Goal: Information Seeking & Learning: Learn about a topic

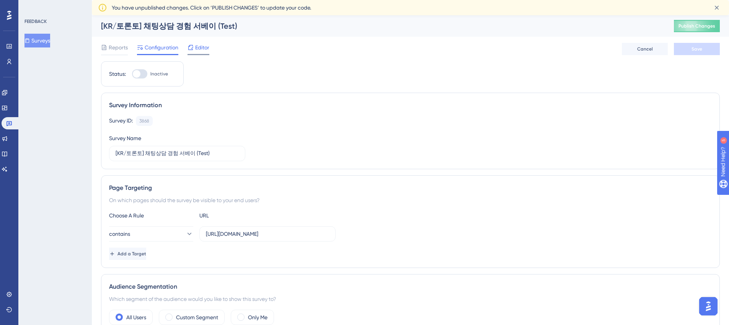
click at [200, 50] on span "Editor" at bounding box center [202, 47] width 14 height 9
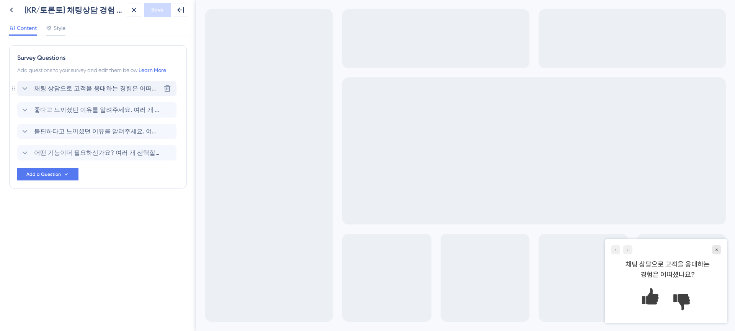
click at [128, 88] on span "채팅 상담으로 고객을 응대하는 경험은 어떠셨나요?" at bounding box center [97, 88] width 126 height 9
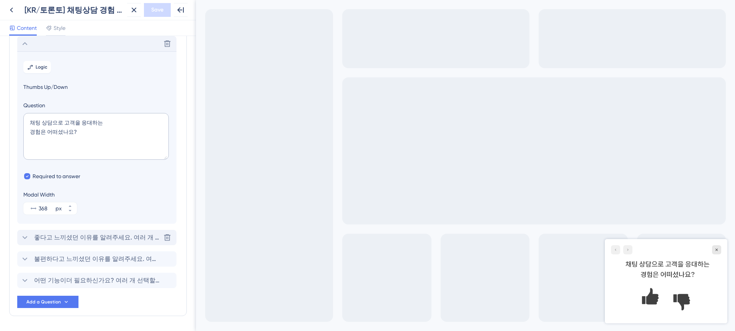
click at [119, 231] on div "좋다고 느끼셨던 이유를 알려주세요. 여러 개 선택할 수 있어요. [GEOGRAPHIC_DATA]" at bounding box center [96, 237] width 159 height 15
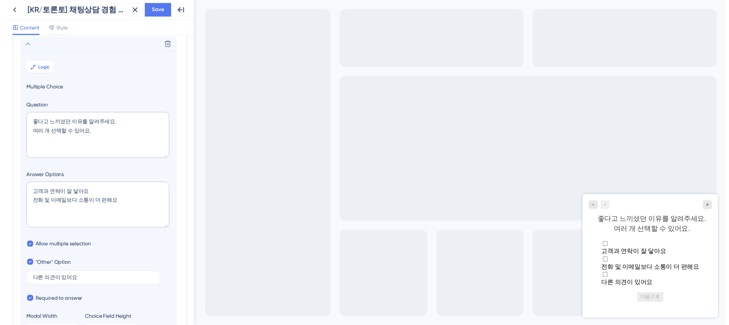
scroll to position [66, 0]
click at [6, 7] on button at bounding box center [12, 10] width 14 height 14
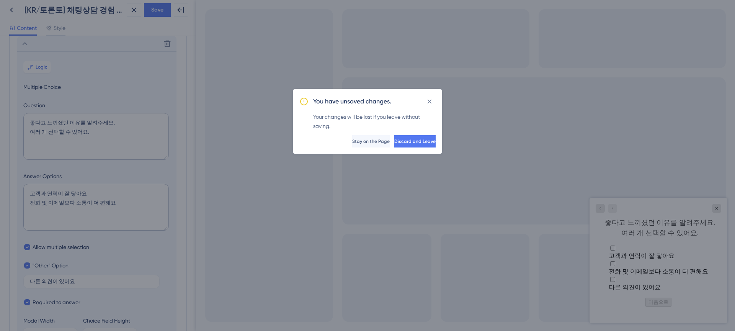
click at [409, 142] on span "Discard and Leave" at bounding box center [414, 141] width 41 height 6
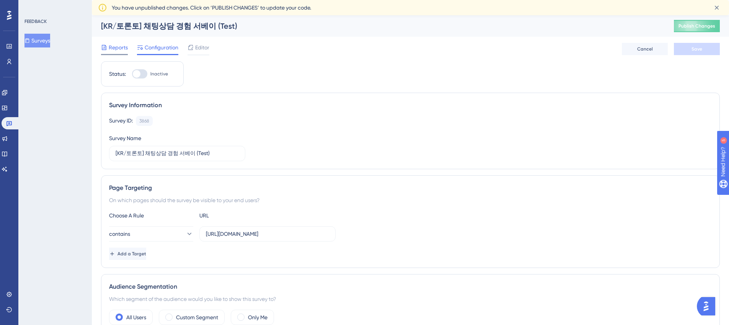
click at [110, 50] on span "Reports" at bounding box center [118, 47] width 19 height 9
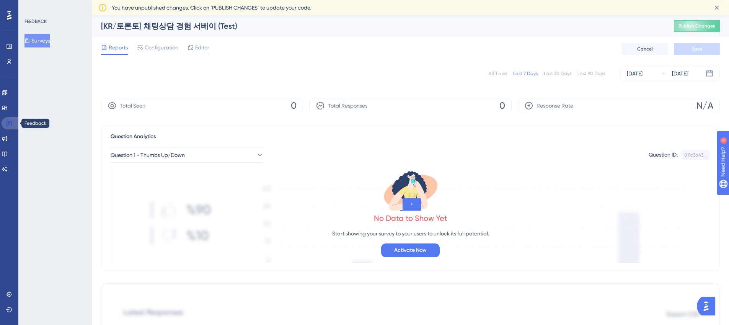
click at [8, 122] on icon at bounding box center [9, 123] width 6 height 6
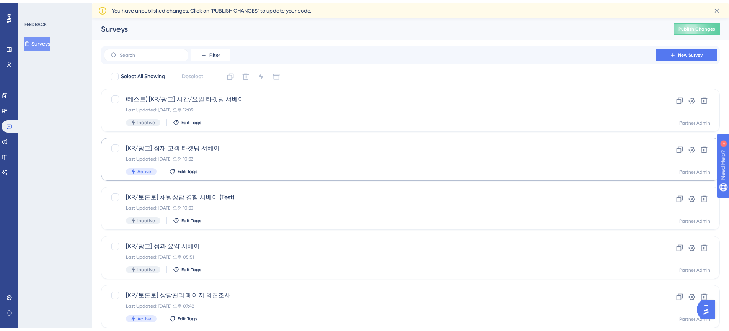
scroll to position [52, 0]
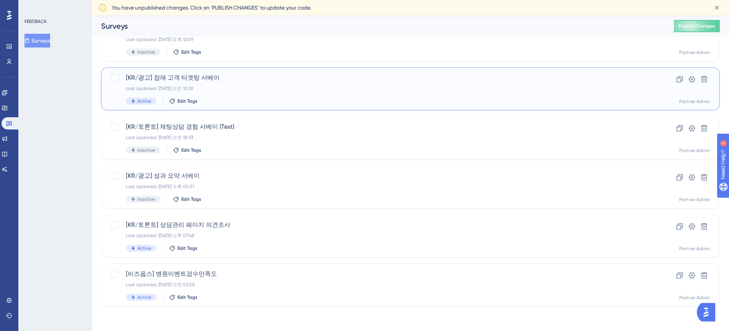
click at [234, 92] on div "[KR/광고] 잠재 고객 타겟팅 서베이 Last Updated: [DATE] 오전 10:32 Active Edit Tags" at bounding box center [380, 88] width 508 height 31
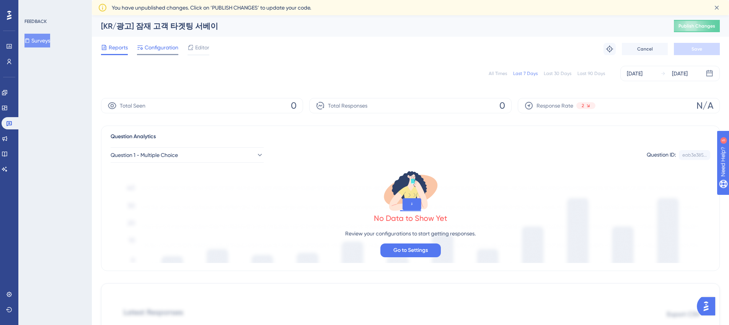
click at [176, 49] on span "Configuration" at bounding box center [162, 47] width 34 height 9
click at [8, 120] on icon at bounding box center [9, 123] width 6 height 6
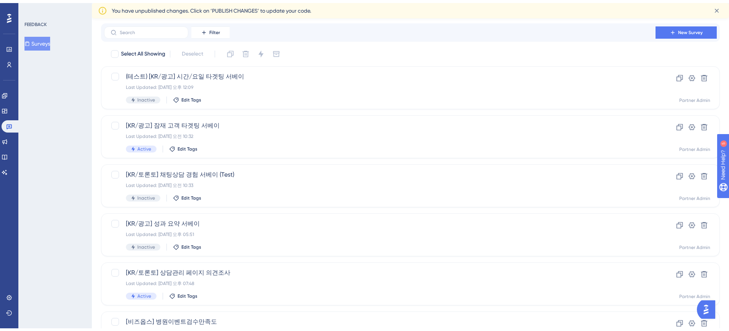
scroll to position [52, 0]
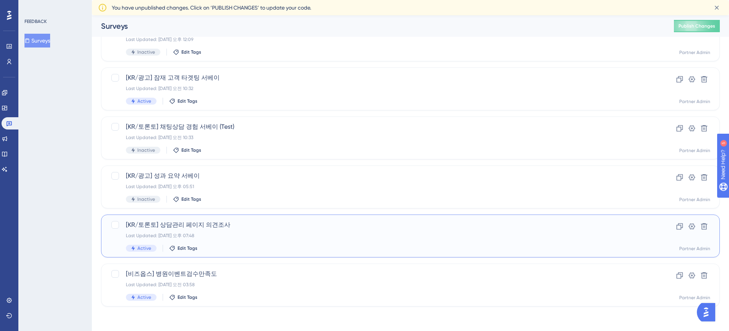
click at [327, 254] on div "[KR/토론토] 상담관리 페이지 의견조사 Last Updated: [DATE] 오후 07:48 Active Edit Tags Clone Set…" at bounding box center [410, 235] width 619 height 43
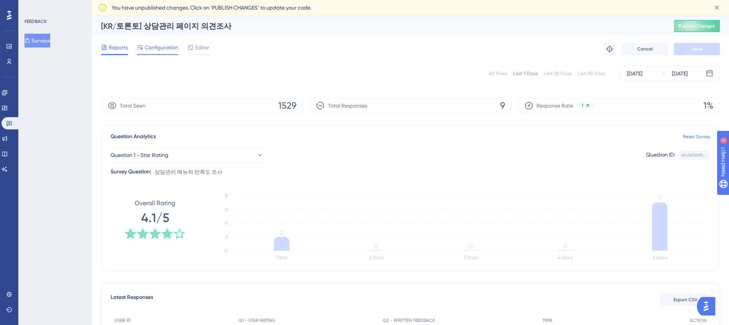
click at [153, 50] on span "Configuration" at bounding box center [162, 47] width 34 height 9
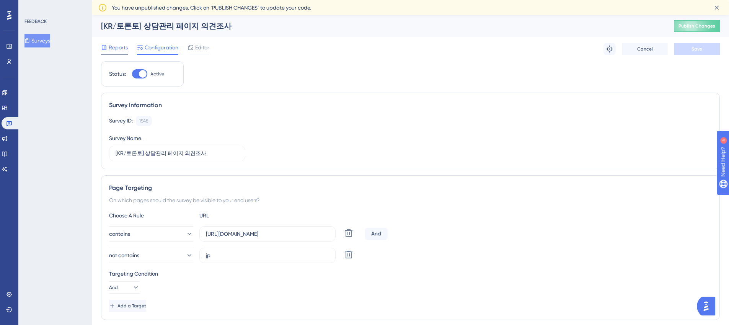
click at [124, 49] on span "Reports" at bounding box center [118, 47] width 19 height 9
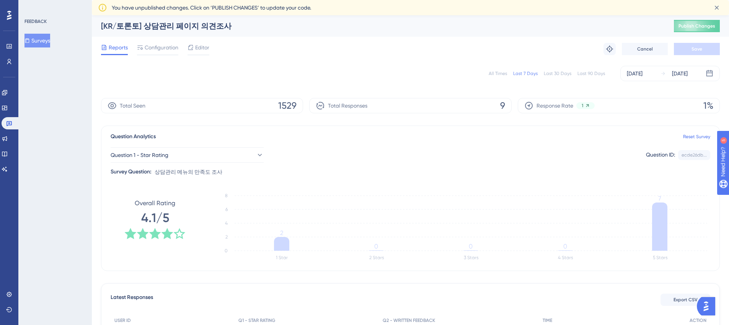
click at [80, 156] on div "FEEDBACK Surveys" at bounding box center [54, 162] width 73 height 325
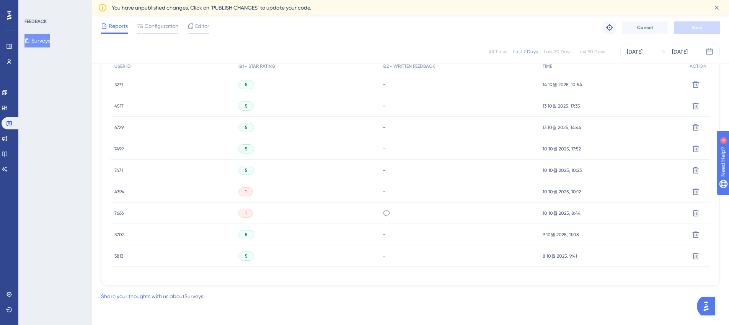
scroll to position [251, 0]
click at [388, 216] on icon at bounding box center [387, 213] width 8 height 8
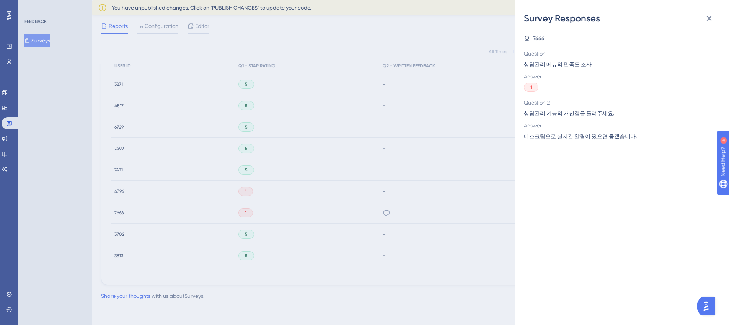
click at [397, 175] on div "Survey Responses 7666 Question 1 상담관리 메뉴의 만족도 조사 Answer 1 Question 2 상담관리 기능의 개…" at bounding box center [364, 162] width 729 height 325
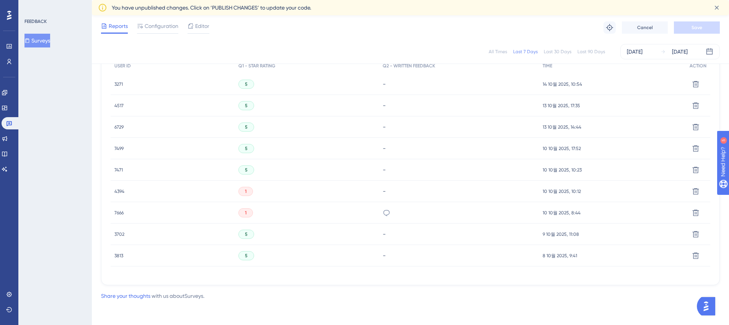
click at [385, 190] on div "-" at bounding box center [459, 190] width 152 height 7
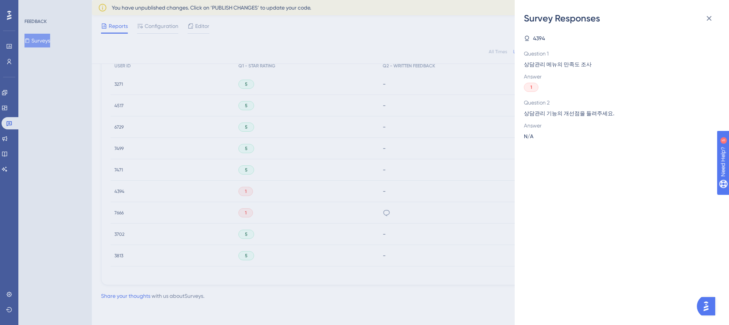
click at [385, 190] on div "Survey Responses 4394 Question 1 상담관리 메뉴의 만족도 조사 Answer 1 Question 2 상담관리 기능의 개…" at bounding box center [364, 162] width 729 height 325
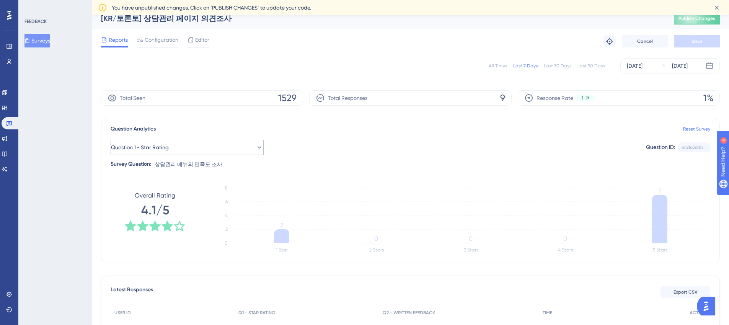
scroll to position [0, 0]
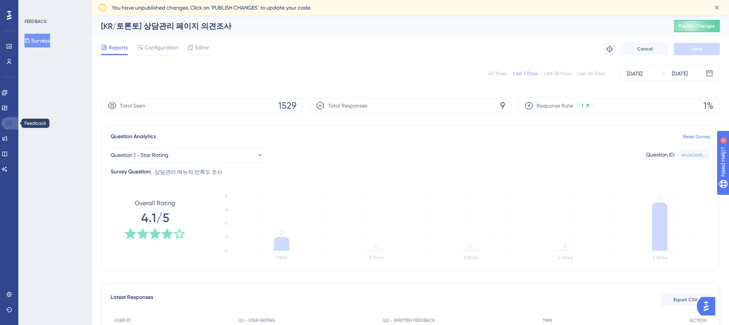
click at [15, 123] on link at bounding box center [11, 123] width 18 height 12
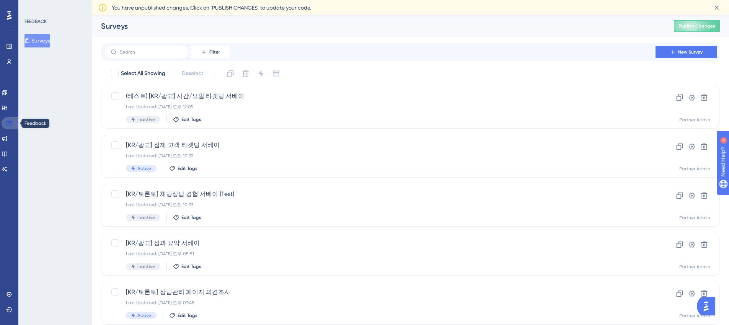
click at [11, 122] on icon at bounding box center [9, 123] width 5 height 5
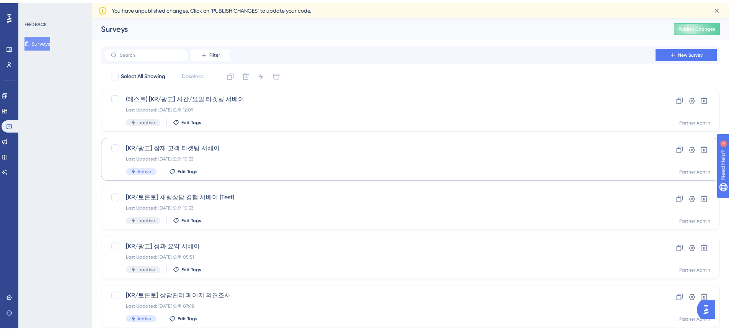
scroll to position [52, 0]
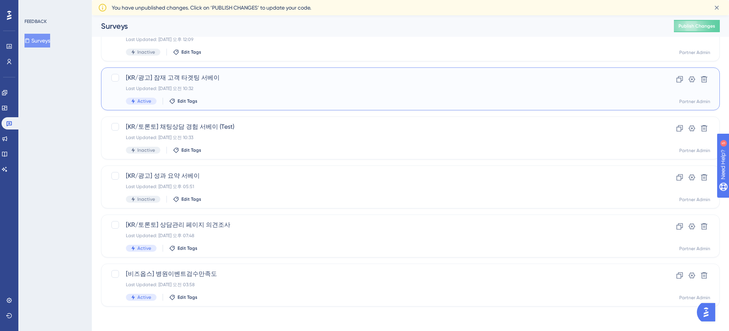
click at [256, 77] on span "[KR/광고] 잠재 고객 타겟팅 서베이" at bounding box center [380, 77] width 508 height 9
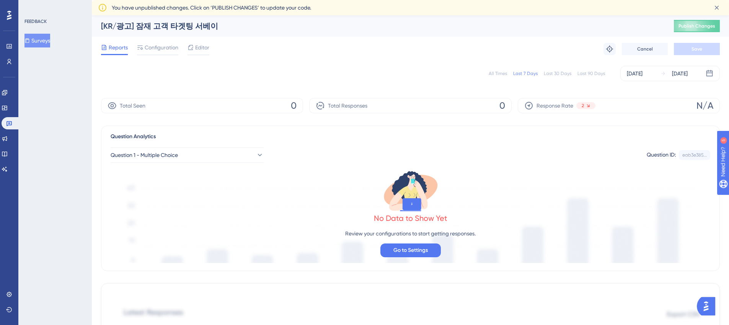
click at [505, 77] on div "All Times Last 7 Days Last 30 Days Last 90 Days [DATE] [DATE]" at bounding box center [410, 73] width 619 height 15
click at [505, 74] on div "All Times" at bounding box center [498, 73] width 18 height 6
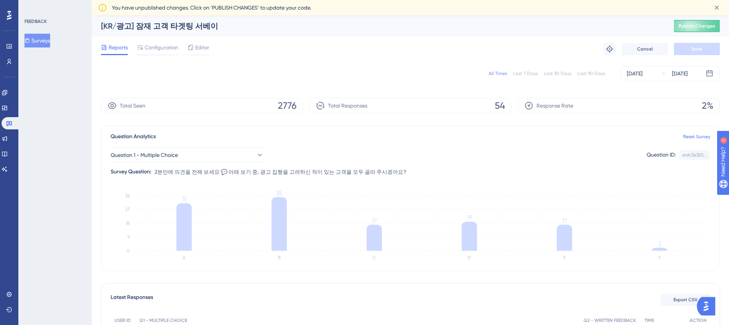
click at [203, 171] on span "2분만에 의견을 전해 보세요 💬 아래 보기 중, 광고 집행을 고려하신 적이 있는 고객을 모두 골라 주시겠어요?" at bounding box center [281, 171] width 252 height 9
click at [203, 158] on button "Question 1 - Multiple Choice" at bounding box center [187, 154] width 153 height 15
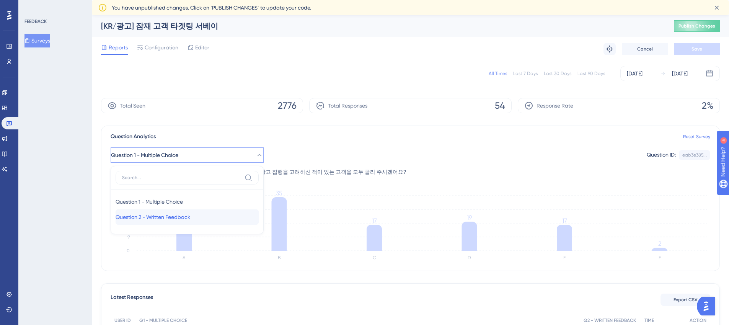
click at [201, 215] on div "Question 2 - Written Feedback Question 2 - Written Feedback" at bounding box center [187, 216] width 143 height 15
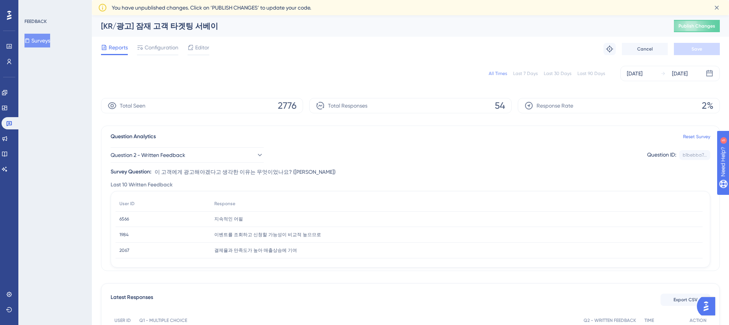
click at [217, 235] on span "이벤트를 조회하고 신청할 가능성이 비교적 높으므로" at bounding box center [267, 234] width 107 height 6
click at [168, 159] on span "Question 2 - Written Feedback" at bounding box center [148, 154] width 75 height 9
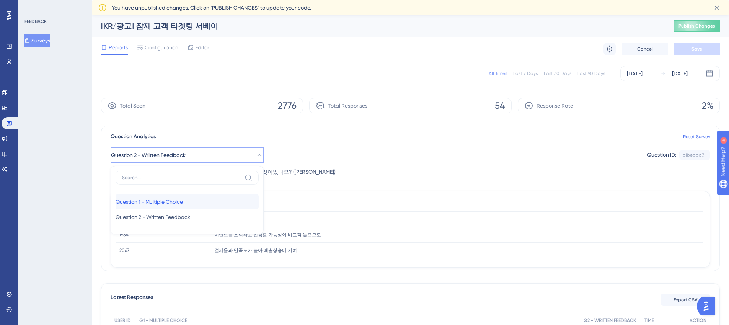
click at [166, 202] on span "Question 1 - Multiple Choice" at bounding box center [149, 201] width 67 height 9
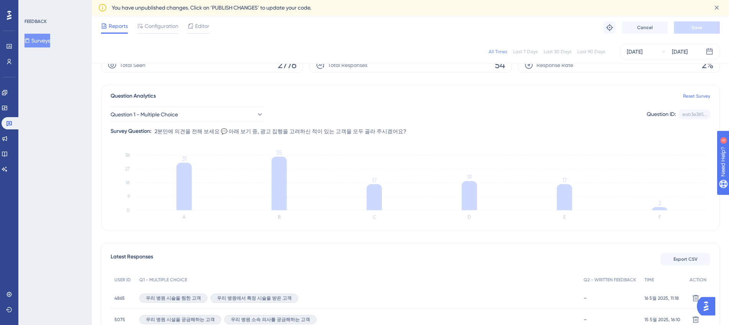
scroll to position [63, 0]
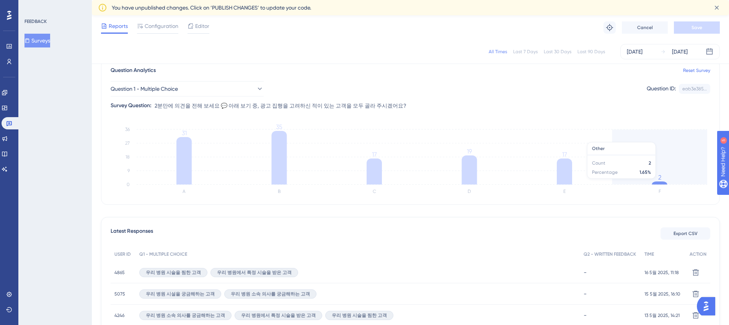
click at [665, 182] on icon at bounding box center [659, 182] width 15 height 3
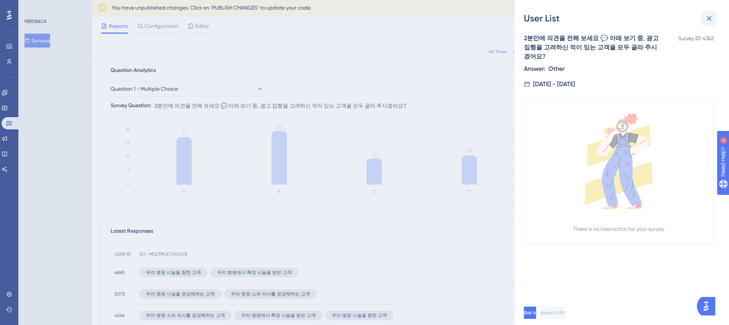
click at [713, 20] on icon at bounding box center [708, 18] width 9 height 9
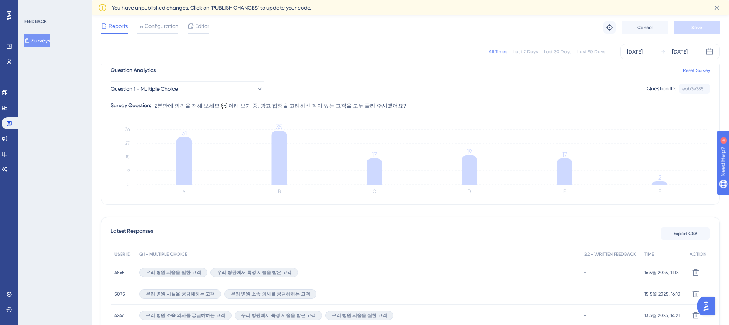
click at [566, 180] on icon at bounding box center [564, 171] width 15 height 26
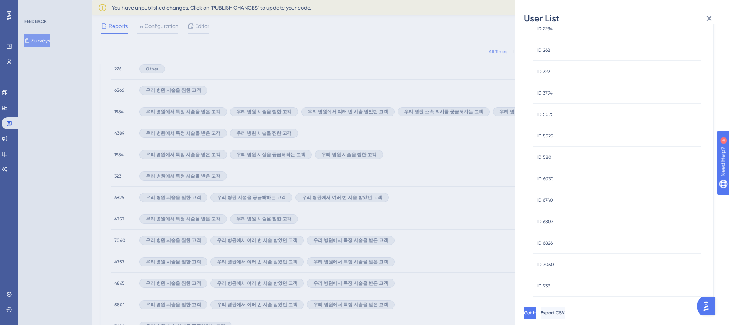
scroll to position [0, 0]
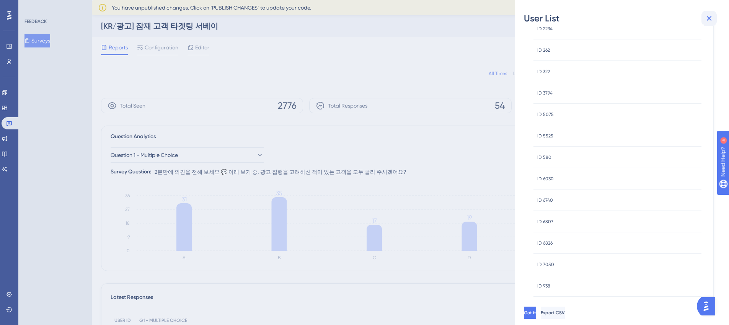
click at [706, 16] on icon at bounding box center [708, 18] width 9 height 9
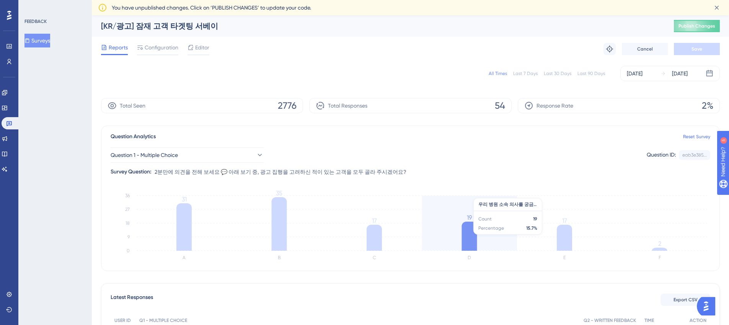
click at [475, 238] on icon at bounding box center [469, 236] width 15 height 29
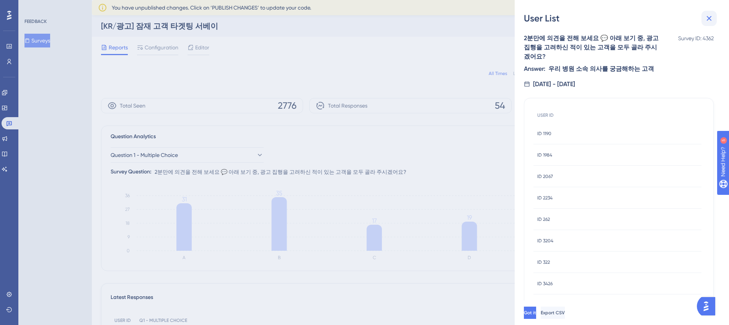
click at [714, 13] on button at bounding box center [708, 18] width 15 height 15
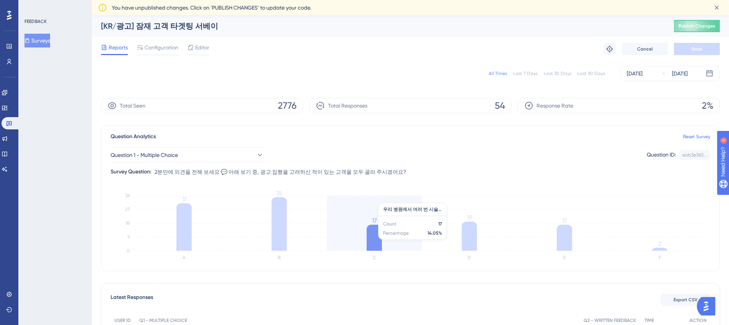
click at [362, 243] on icon "A B C D E F 0 9 18 27 36 31 35 17 19 17 2" at bounding box center [411, 227] width 600 height 77
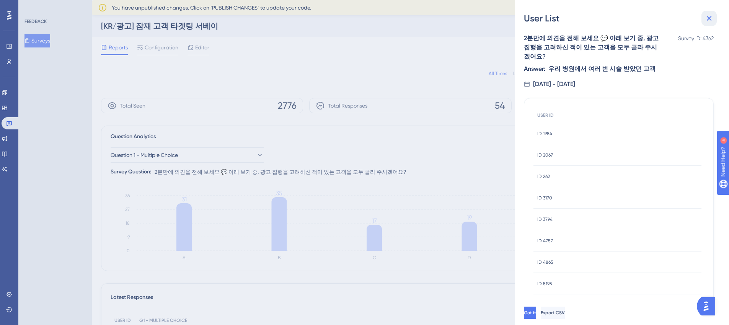
click at [704, 16] on button at bounding box center [708, 18] width 15 height 15
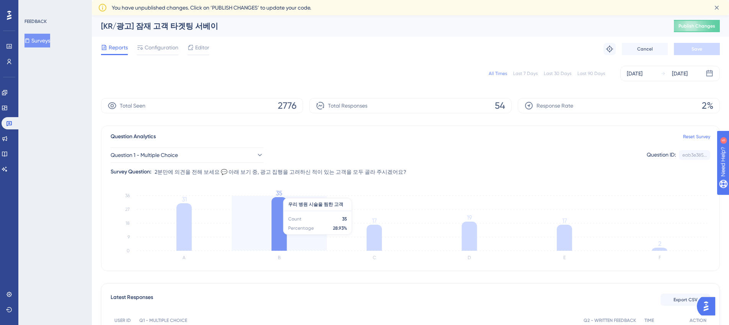
click at [292, 238] on icon "A B C D E F 0 9 18 27 36 31 35 17 19 17 2" at bounding box center [411, 227] width 600 height 77
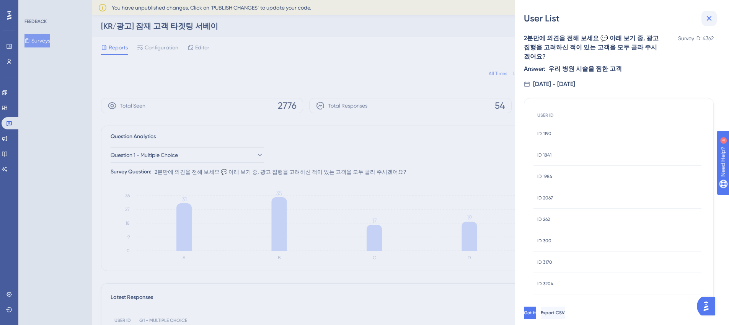
click at [706, 21] on icon at bounding box center [708, 18] width 9 height 9
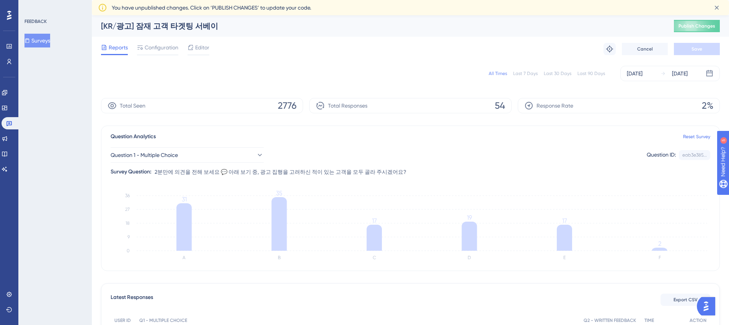
click at [523, 75] on div "Last 7 Days" at bounding box center [525, 73] width 24 height 6
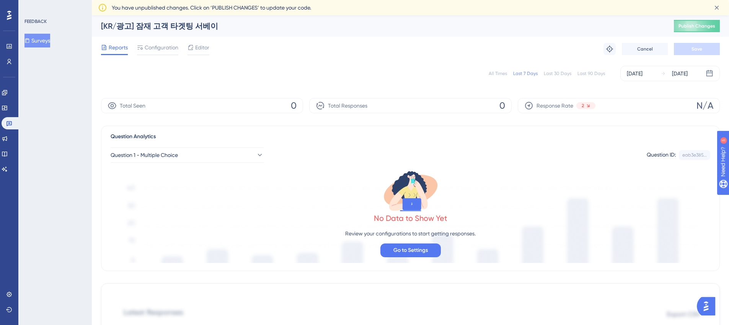
click at [557, 74] on div "Last 30 Days" at bounding box center [558, 73] width 28 height 6
click at [535, 75] on div "Last 7 Days" at bounding box center [525, 73] width 24 height 6
click at [497, 77] on div "All Times Last 7 Days Last 30 Days Last 90 Days [DATE] [DATE]" at bounding box center [410, 73] width 619 height 15
click at [498, 74] on div "All Times" at bounding box center [498, 73] width 18 height 6
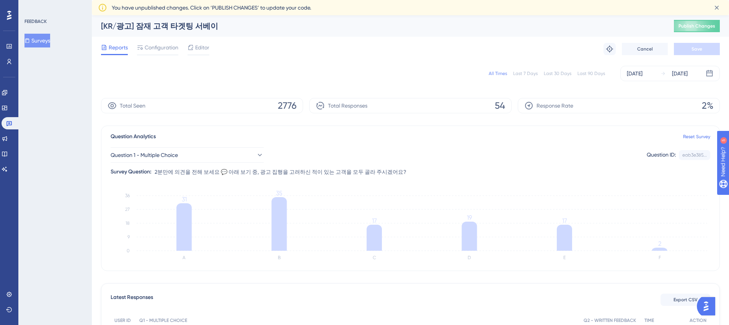
click at [590, 71] on div "Last 90 Days" at bounding box center [591, 73] width 28 height 6
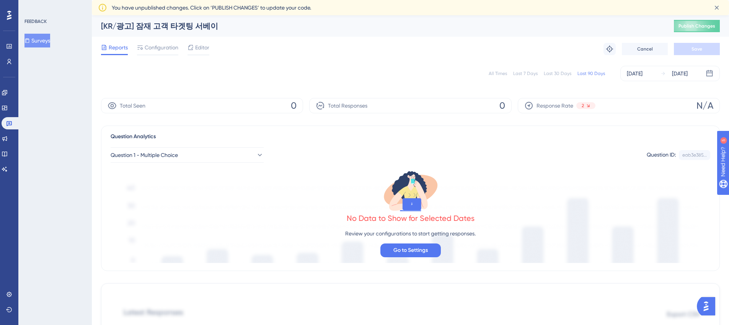
click at [493, 74] on div "All Times" at bounding box center [498, 73] width 18 height 6
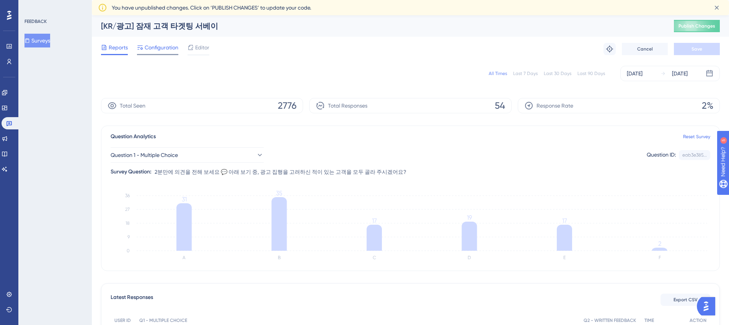
click at [140, 53] on div "Configuration" at bounding box center [157, 49] width 41 height 12
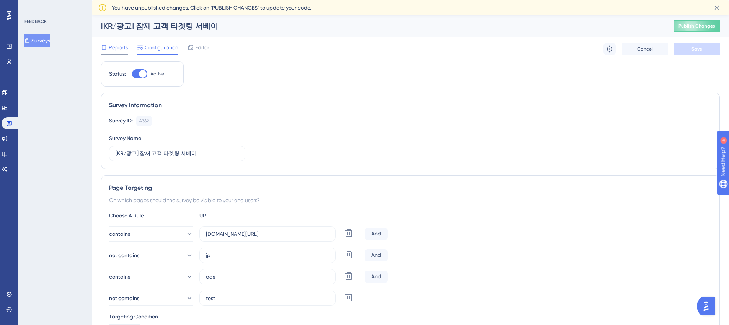
click at [124, 50] on span "Reports" at bounding box center [118, 47] width 19 height 9
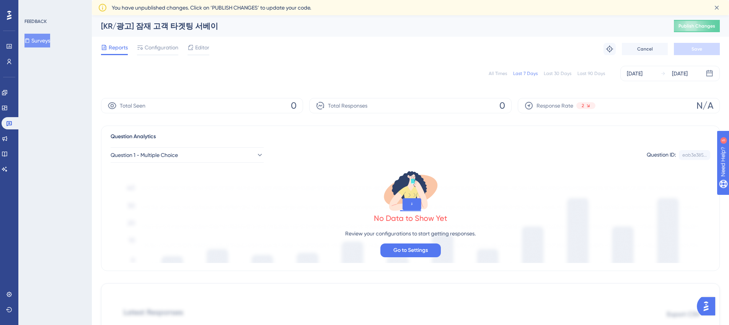
click at [501, 74] on div "All Times" at bounding box center [498, 73] width 18 height 6
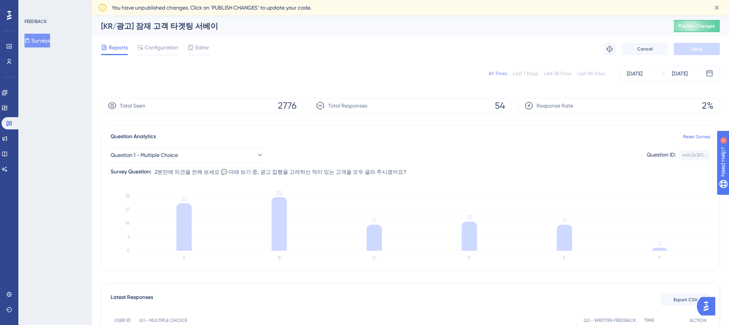
drag, startPoint x: 171, startPoint y: 44, endPoint x: 170, endPoint y: 57, distance: 12.6
click at [171, 44] on span "Configuration" at bounding box center [162, 47] width 34 height 9
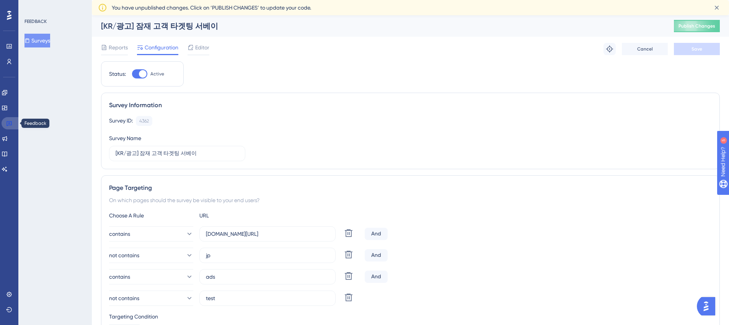
click at [13, 120] on link at bounding box center [11, 123] width 18 height 12
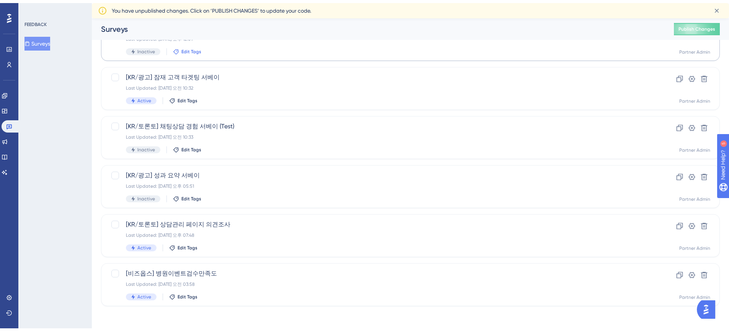
scroll to position [52, 0]
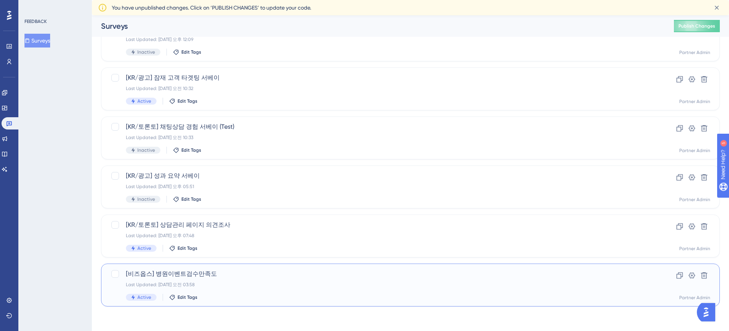
click at [210, 288] on div "[비즈옵스] 병원이벤트검수만족도 Last Updated: [DATE] 오전 03:58 Active Edit Tags" at bounding box center [380, 284] width 508 height 31
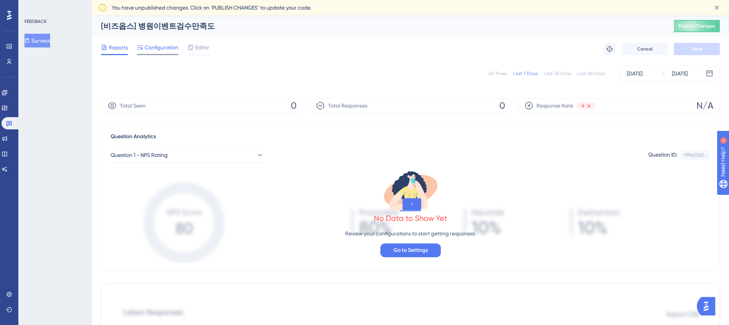
click at [174, 49] on span "Configuration" at bounding box center [162, 47] width 34 height 9
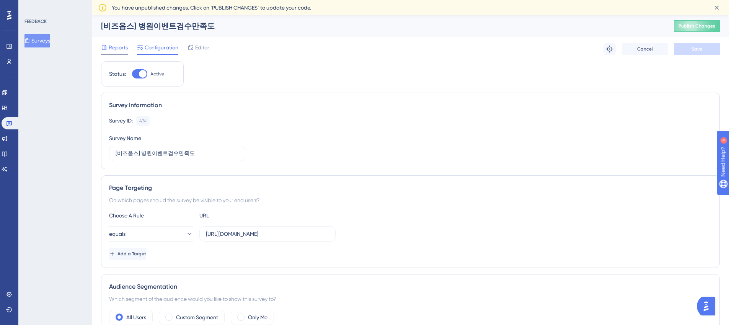
click at [119, 51] on span "Reports" at bounding box center [118, 47] width 19 height 9
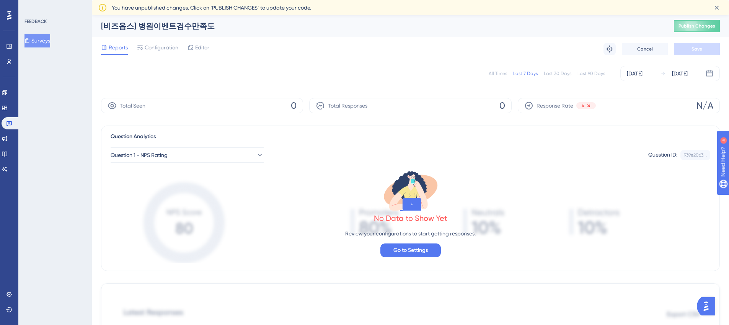
click at [494, 73] on div "All Times" at bounding box center [498, 73] width 18 height 6
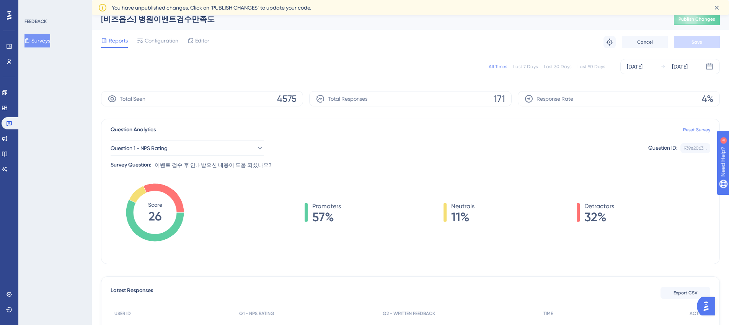
scroll to position [15, 0]
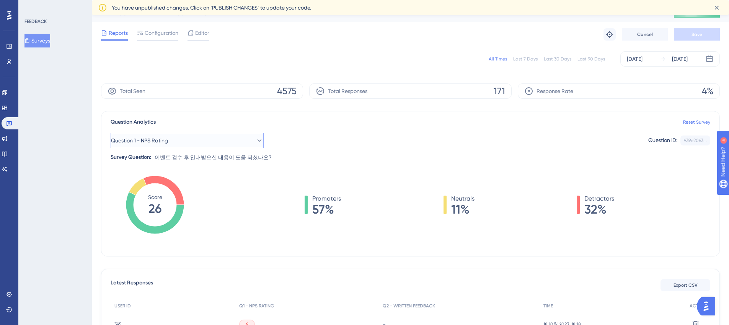
click at [188, 143] on button "Question 1 - NPS Rating" at bounding box center [187, 140] width 153 height 15
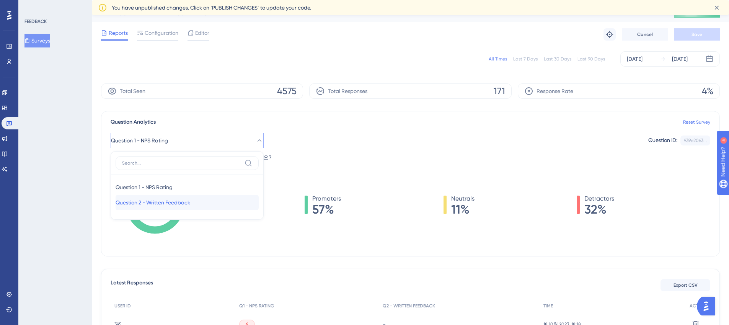
click at [179, 202] on span "Question 2 - Written Feedback" at bounding box center [153, 202] width 75 height 9
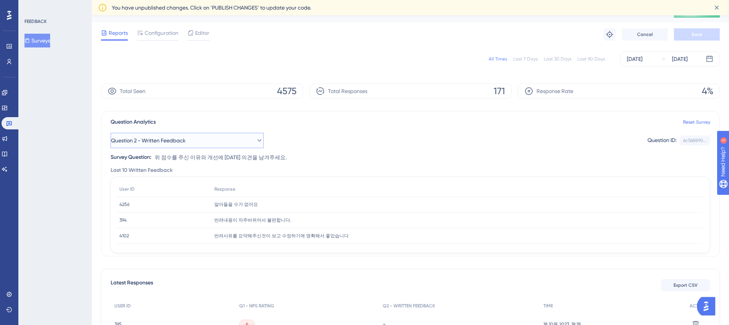
click at [186, 141] on span "Question 2 - Written Feedback" at bounding box center [148, 140] width 75 height 9
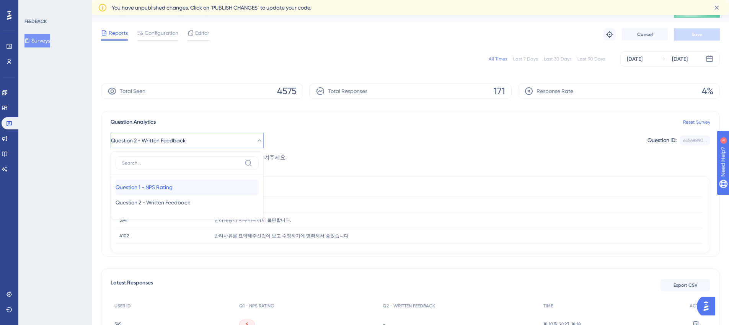
click at [191, 193] on div "Question 1 - NPS Rating Question 1 - NPS Rating" at bounding box center [187, 186] width 143 height 15
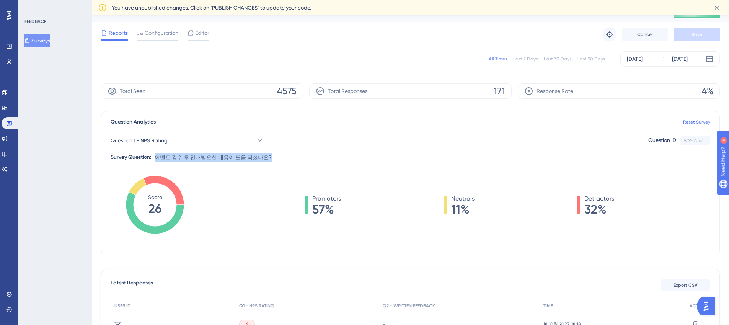
drag, startPoint x: 156, startPoint y: 156, endPoint x: 259, endPoint y: 158, distance: 102.5
click at [259, 158] on div "Question 1 - NPS Rating Question ID: 939e2063... Copy Survey Question: 이벤트 검수 후…" at bounding box center [411, 144] width 600 height 35
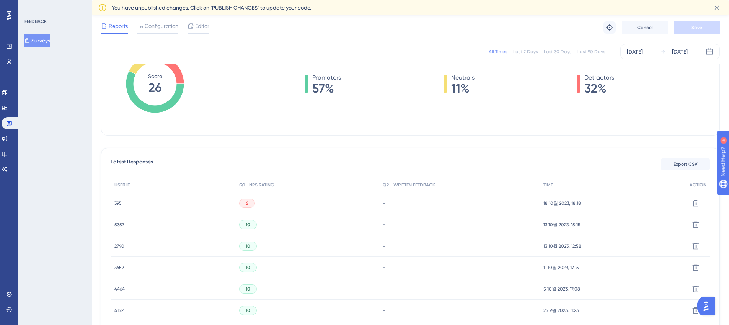
scroll to position [0, 0]
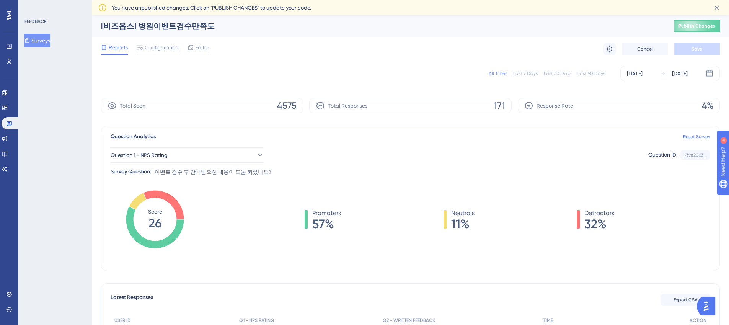
click at [62, 227] on div "FEEDBACK Surveys" at bounding box center [54, 162] width 73 height 325
click at [157, 51] on span "Configuration" at bounding box center [162, 47] width 34 height 9
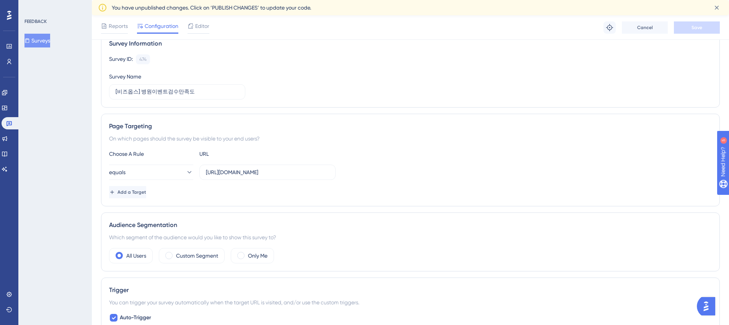
scroll to position [72, 0]
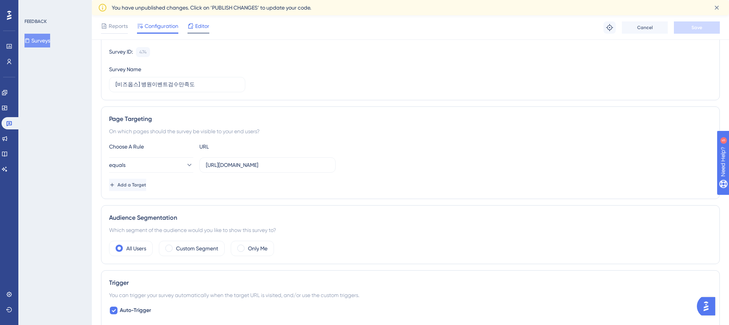
click at [196, 28] on span "Editor" at bounding box center [202, 25] width 14 height 9
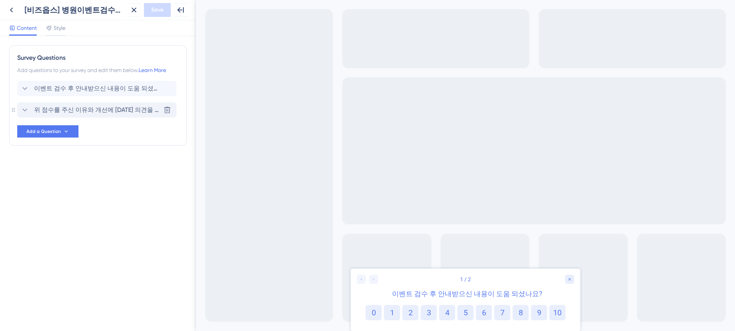
click at [81, 113] on span "위 점수를 주신 이유와 개선에 [DATE] 의견을 남겨주세요." at bounding box center [97, 109] width 126 height 9
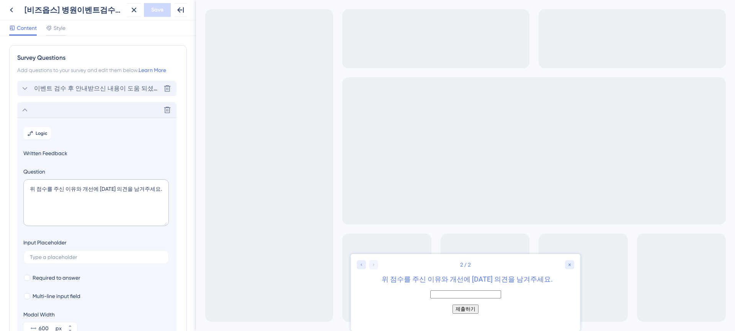
click at [85, 88] on span "이벤트 검수 후 안내받으신 내용이 도움 되셨나요?" at bounding box center [97, 88] width 126 height 9
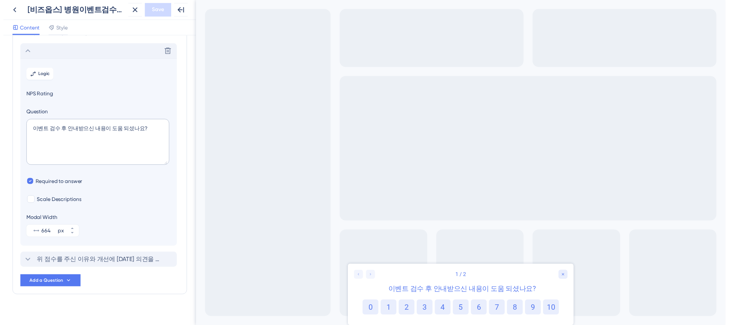
scroll to position [45, 0]
